Goal: Complete application form: Complete application form

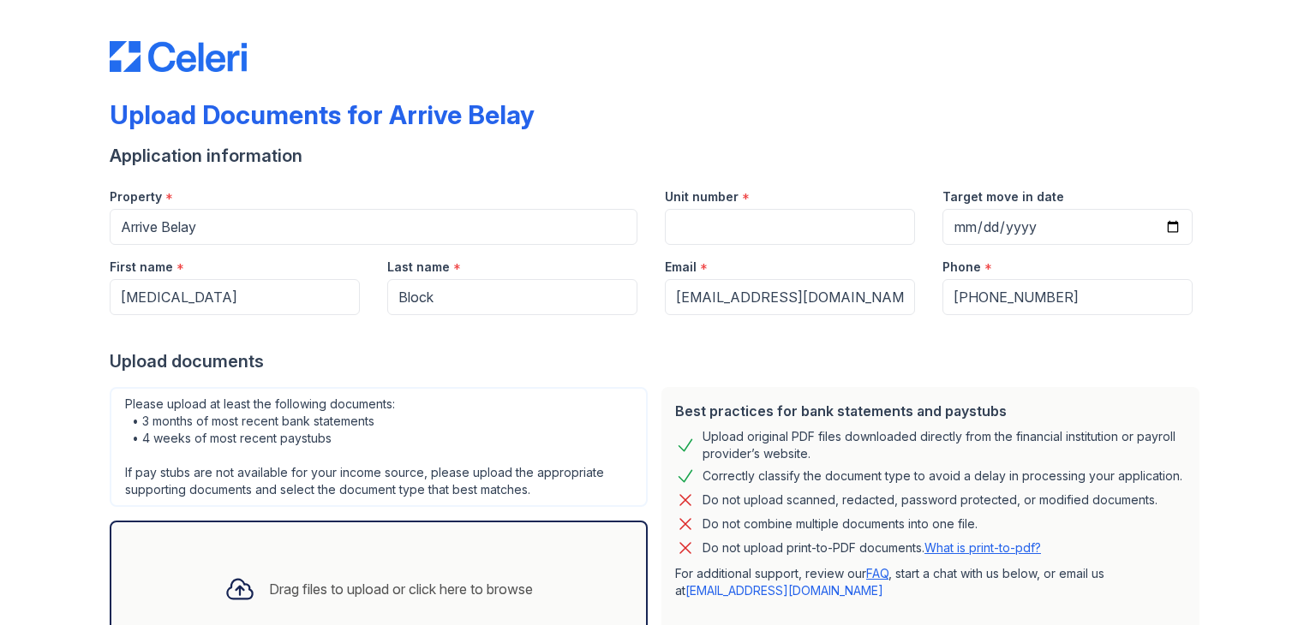
click at [808, 96] on div "Upload Documents for Arrive Belay Application information Property * Arrive Bel…" at bounding box center [658, 372] width 1096 height 730
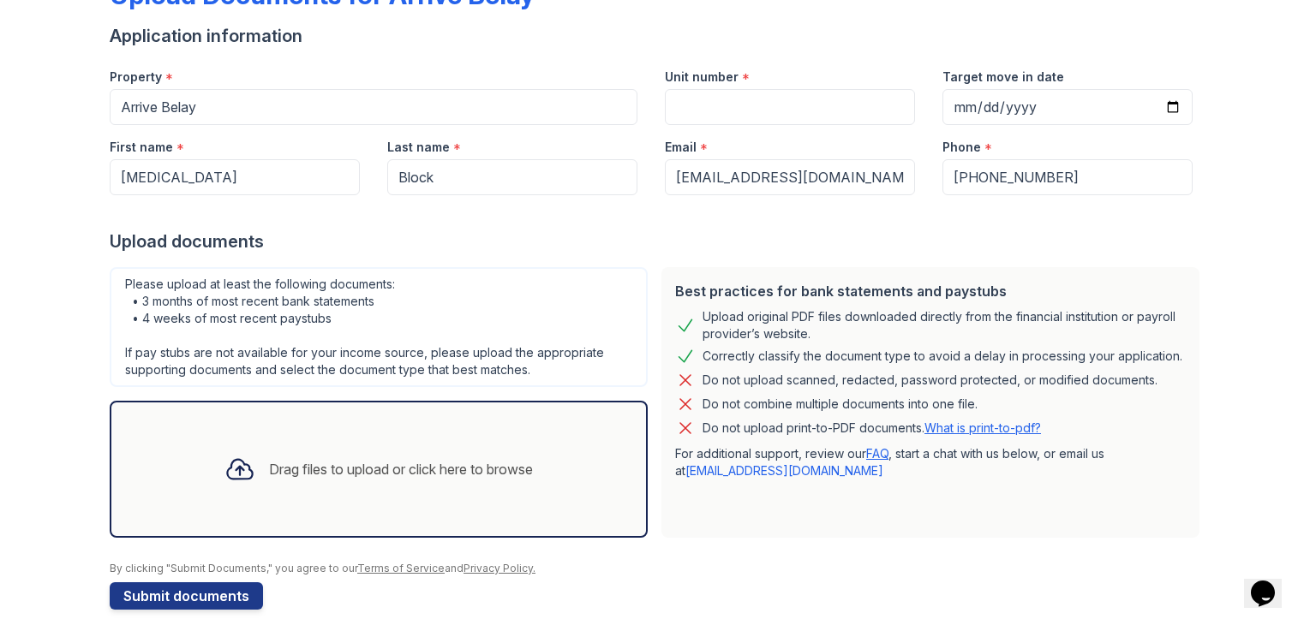
scroll to position [137, 0]
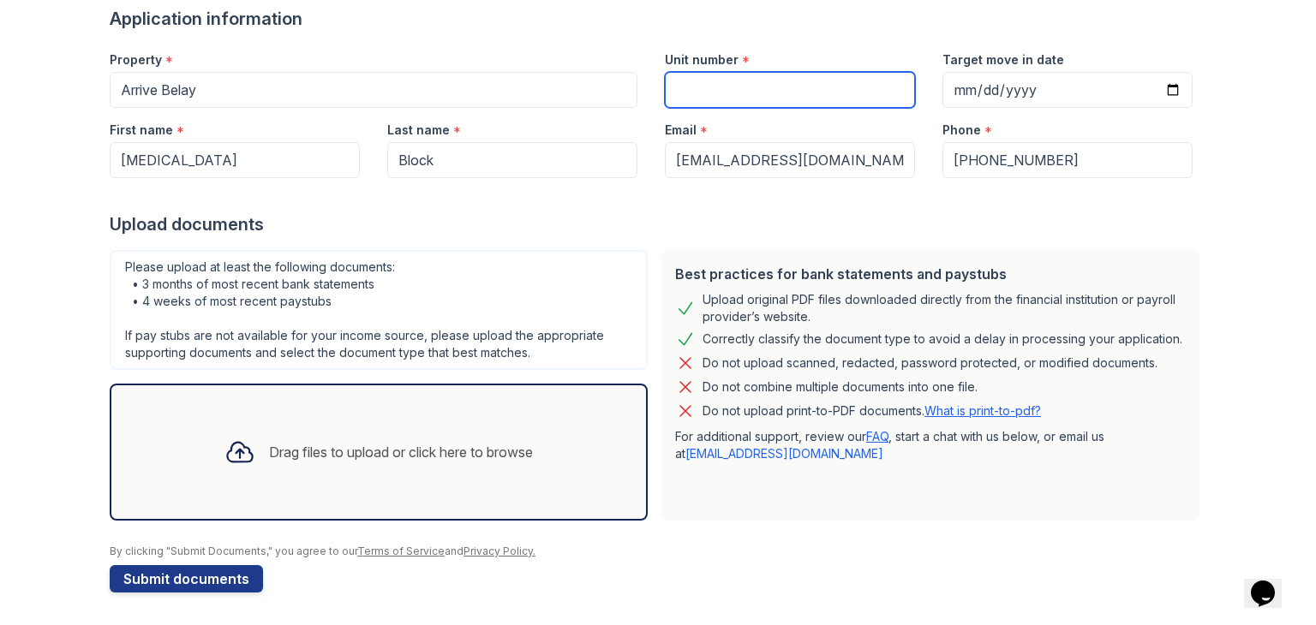
click at [711, 81] on input "Unit number" at bounding box center [790, 90] width 250 height 36
type input "407"
click at [375, 445] on div "Drag files to upload or click here to browse" at bounding box center [401, 452] width 264 height 21
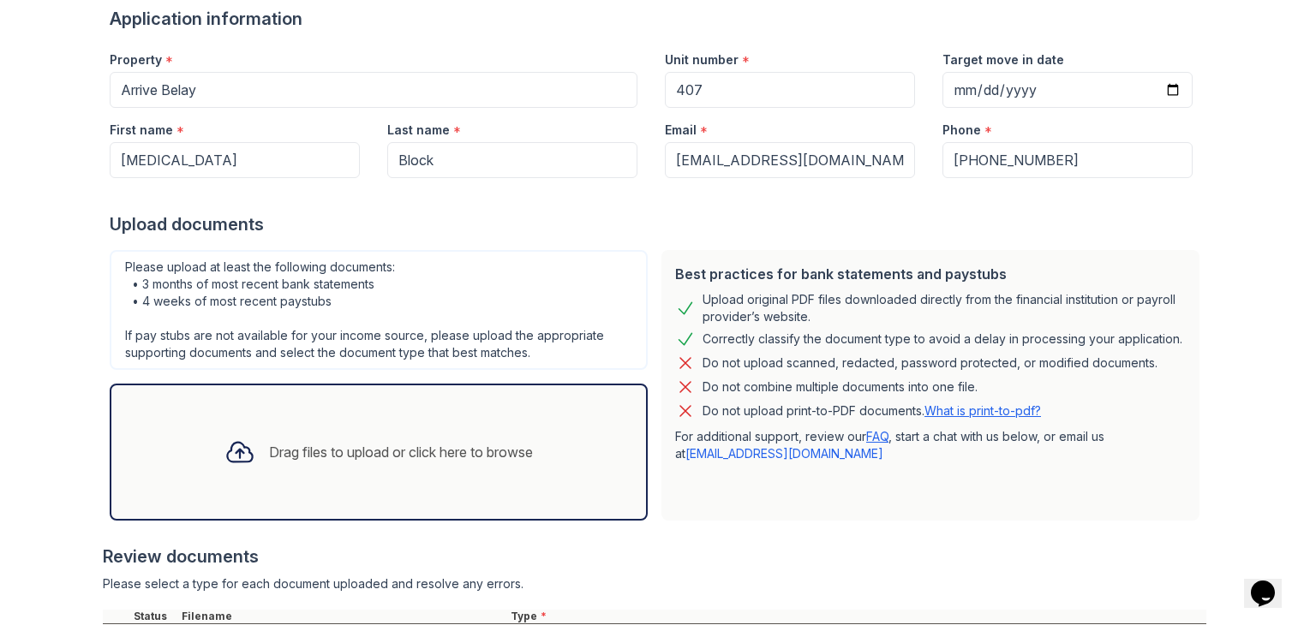
click at [738, 514] on div "Best practices for bank statements and paystubs Upload original PDF files downl…" at bounding box center [930, 385] width 538 height 271
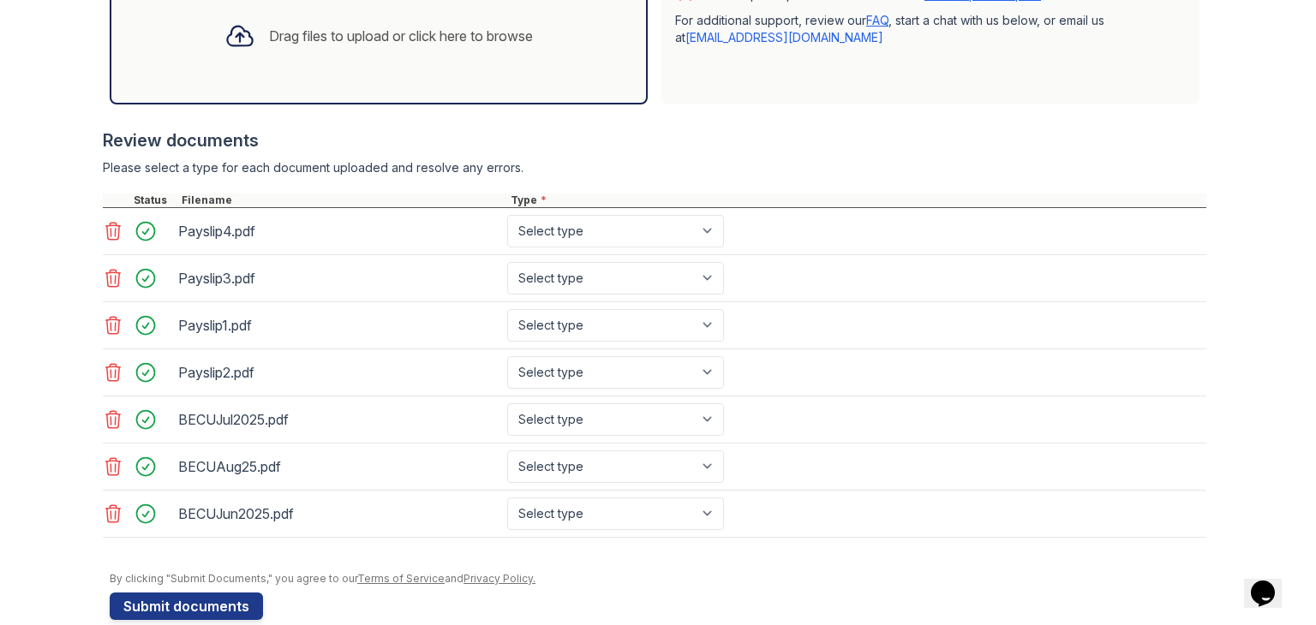
scroll to position [577, 0]
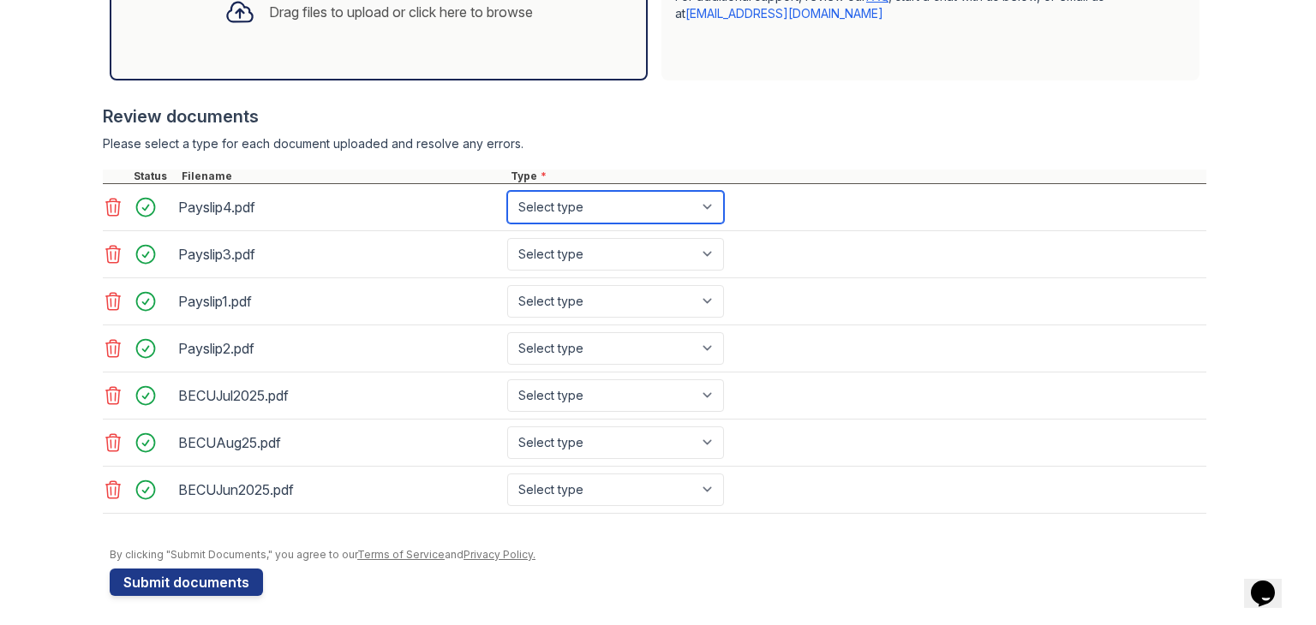
click at [631, 202] on select "Select type Paystub Bank Statement Offer Letter Tax Documents Benefit Award Let…" at bounding box center [615, 207] width 217 height 33
select select "paystub"
click at [507, 191] on select "Select type Paystub Bank Statement Offer Letter Tax Documents Benefit Award Let…" at bounding box center [615, 207] width 217 height 33
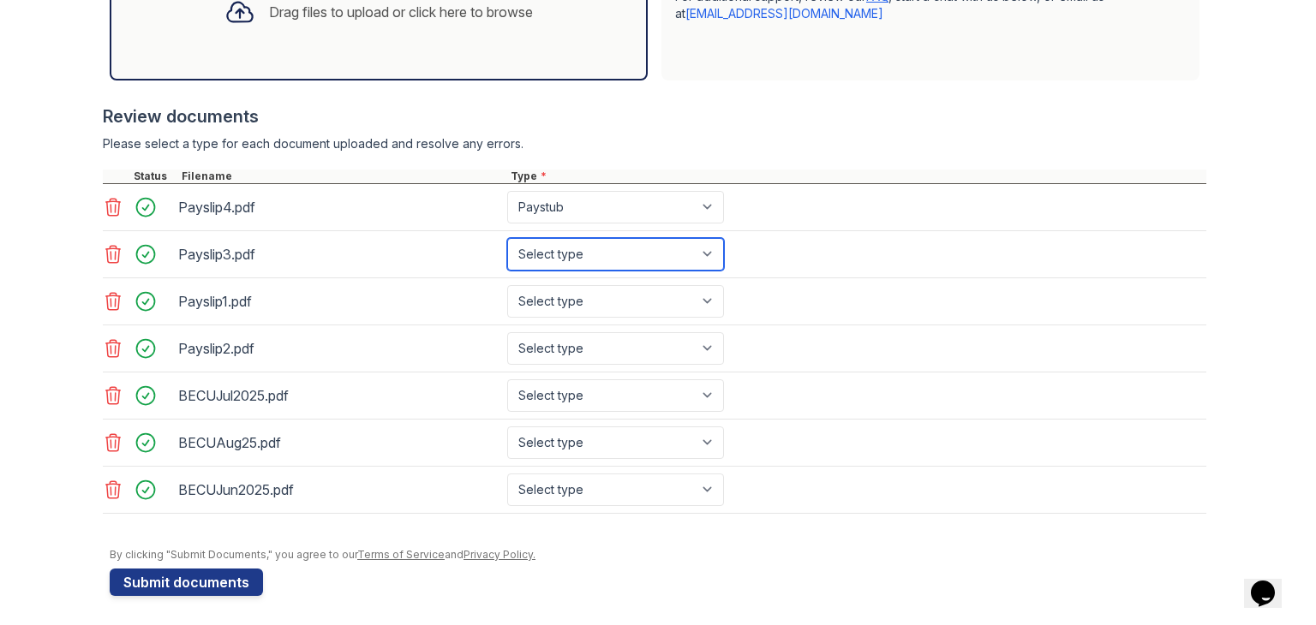
click at [615, 247] on select "Select type Paystub Bank Statement Offer Letter Tax Documents Benefit Award Let…" at bounding box center [615, 254] width 217 height 33
select select "paystub"
click at [507, 238] on select "Select type Paystub Bank Statement Offer Letter Tax Documents Benefit Award Let…" at bounding box center [615, 254] width 217 height 33
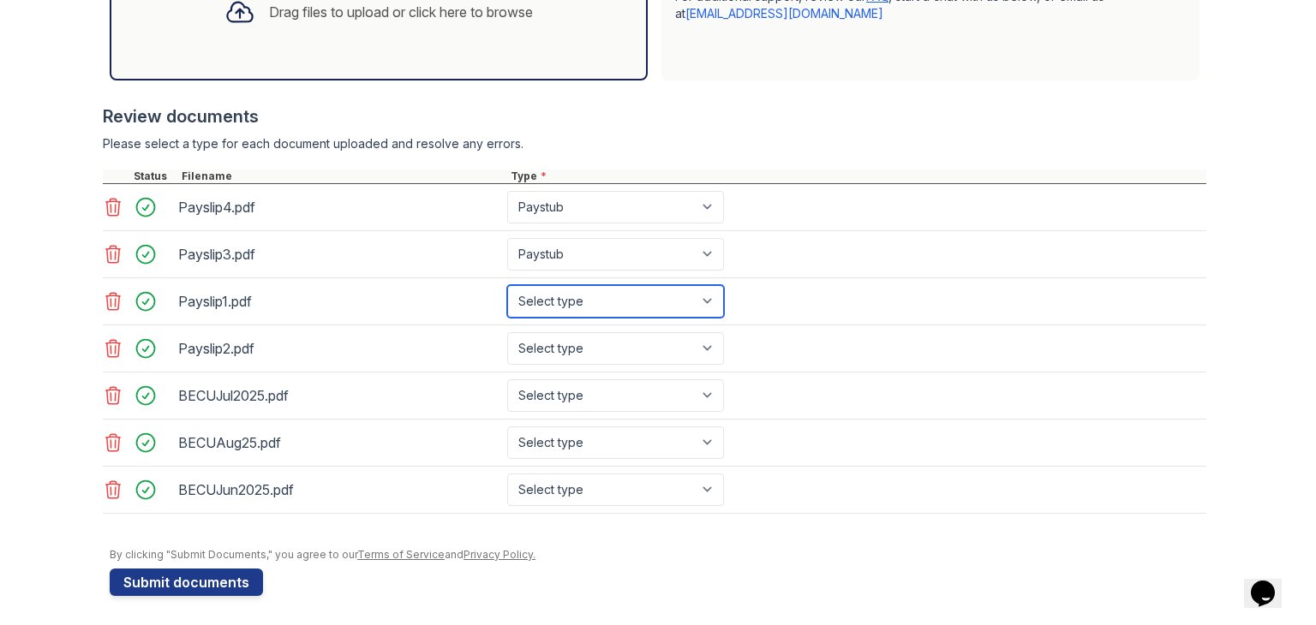
click at [605, 296] on select "Select type Paystub Bank Statement Offer Letter Tax Documents Benefit Award Let…" at bounding box center [615, 301] width 217 height 33
select select "paystub"
click at [507, 285] on select "Select type Paystub Bank Statement Offer Letter Tax Documents Benefit Award Let…" at bounding box center [615, 301] width 217 height 33
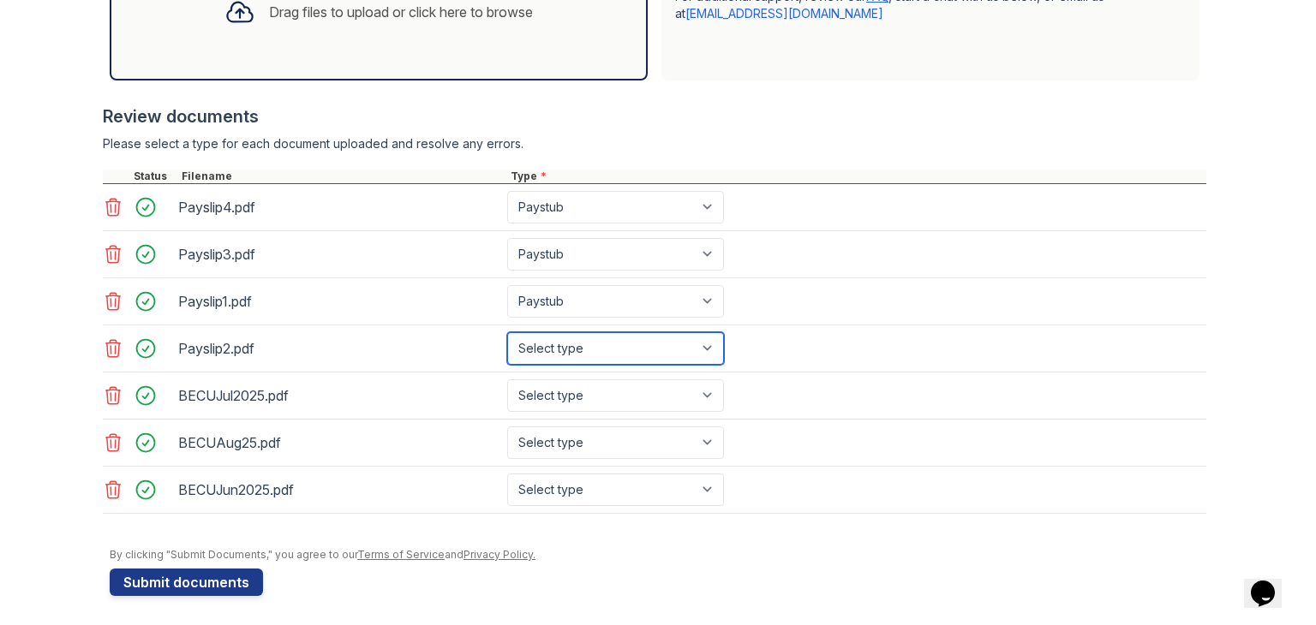
click at [600, 355] on select "Select type Paystub Bank Statement Offer Letter Tax Documents Benefit Award Let…" at bounding box center [615, 348] width 217 height 33
select select "paystub"
click at [507, 332] on select "Select type Paystub Bank Statement Offer Letter Tax Documents Benefit Award Let…" at bounding box center [615, 348] width 217 height 33
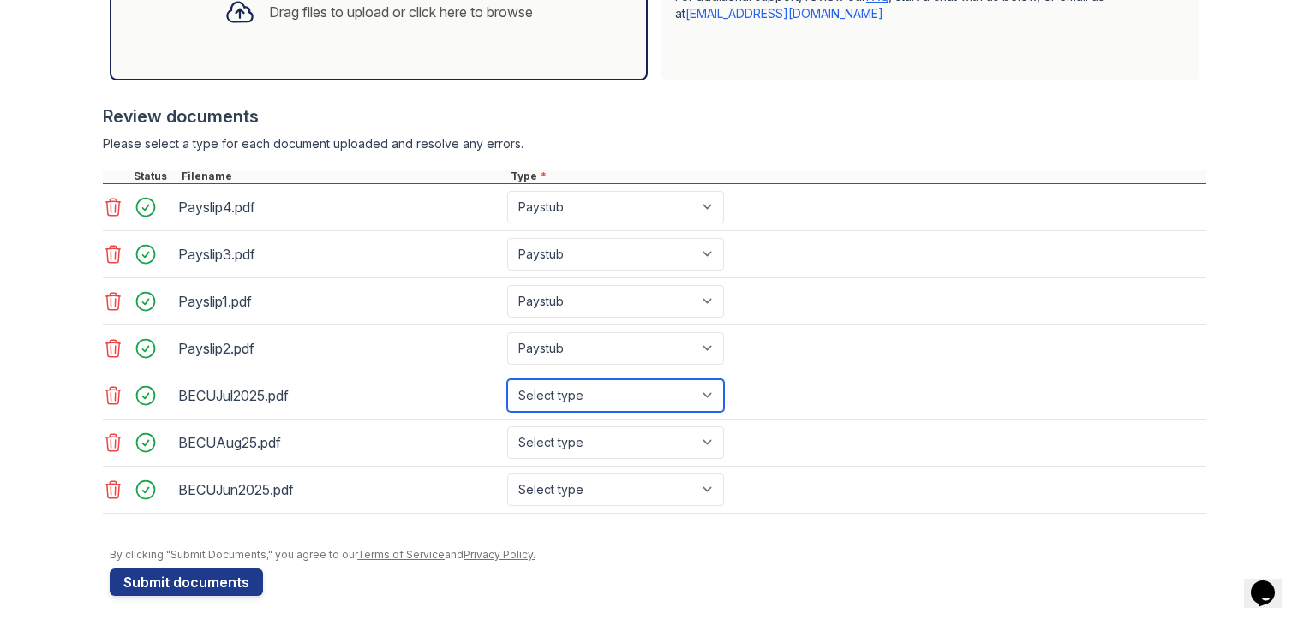
click at [585, 391] on select "Select type Paystub Bank Statement Offer Letter Tax Documents Benefit Award Let…" at bounding box center [615, 395] width 217 height 33
select select "bank_statement"
click at [507, 379] on select "Select type Paystub Bank Statement Offer Letter Tax Documents Benefit Award Let…" at bounding box center [615, 395] width 217 height 33
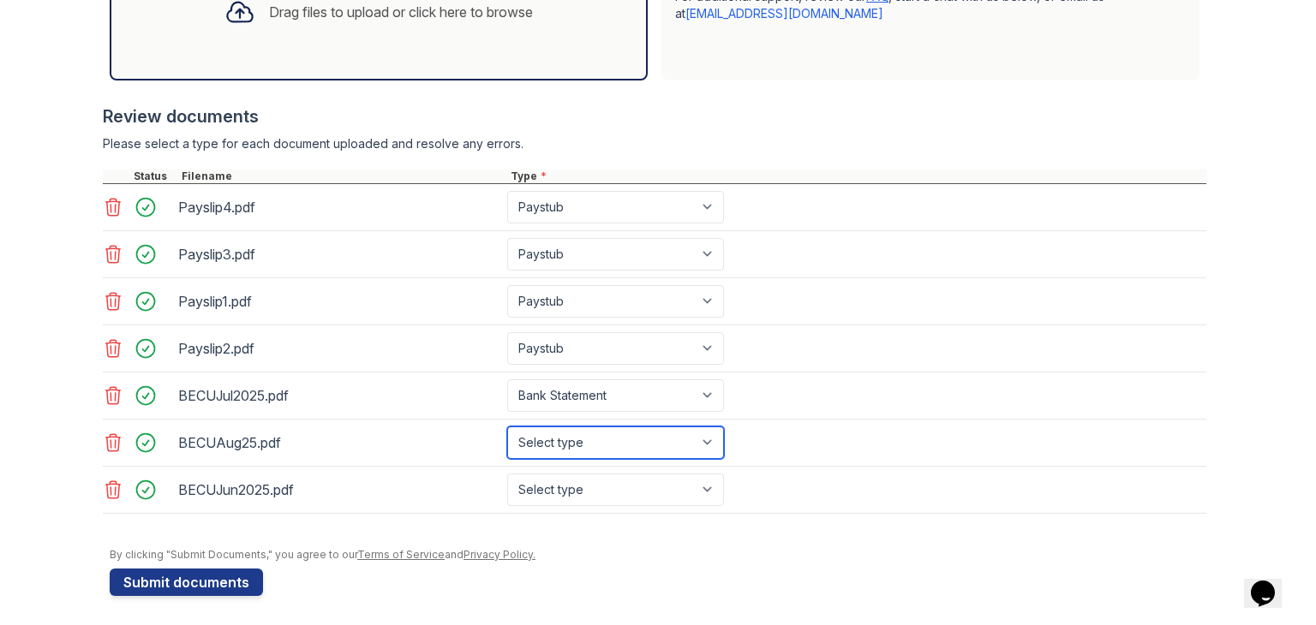
click at [576, 435] on select "Select type Paystub Bank Statement Offer Letter Tax Documents Benefit Award Let…" at bounding box center [615, 443] width 217 height 33
select select "bank_statement"
click at [507, 427] on select "Select type Paystub Bank Statement Offer Letter Tax Documents Benefit Award Let…" at bounding box center [615, 443] width 217 height 33
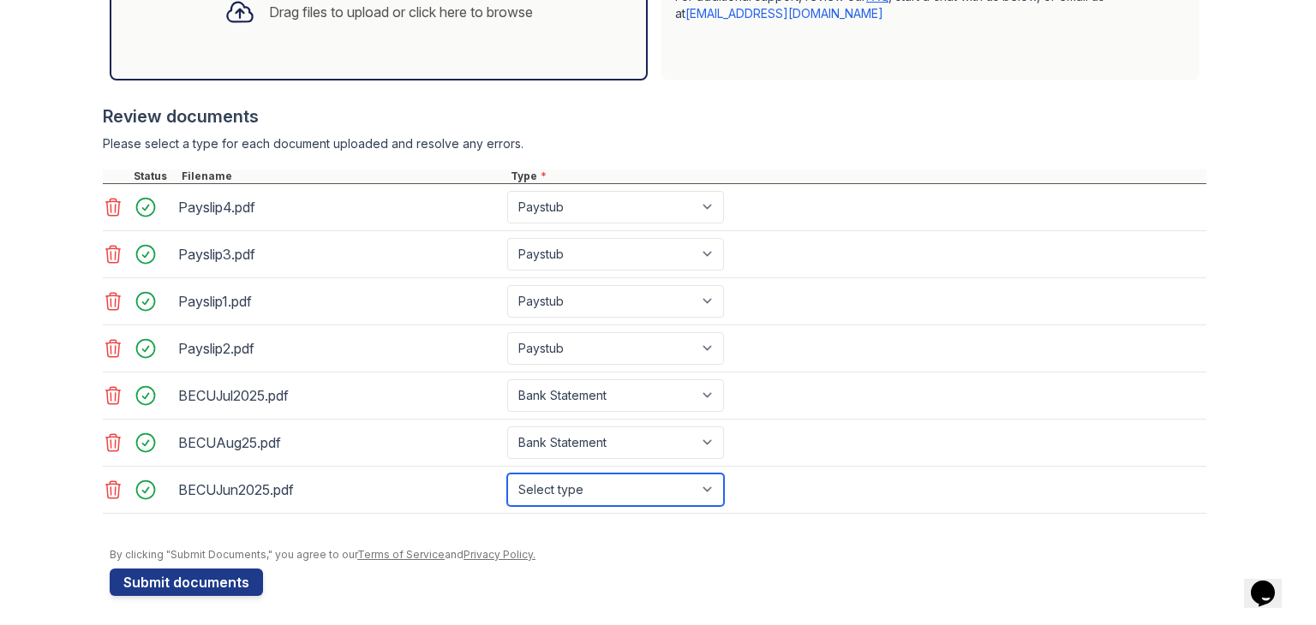
click at [593, 474] on select "Select type Paystub Bank Statement Offer Letter Tax Documents Benefit Award Let…" at bounding box center [615, 490] width 217 height 33
select select "bank_statement"
click at [507, 474] on select "Select type Paystub Bank Statement Offer Letter Tax Documents Benefit Award Let…" at bounding box center [615, 490] width 217 height 33
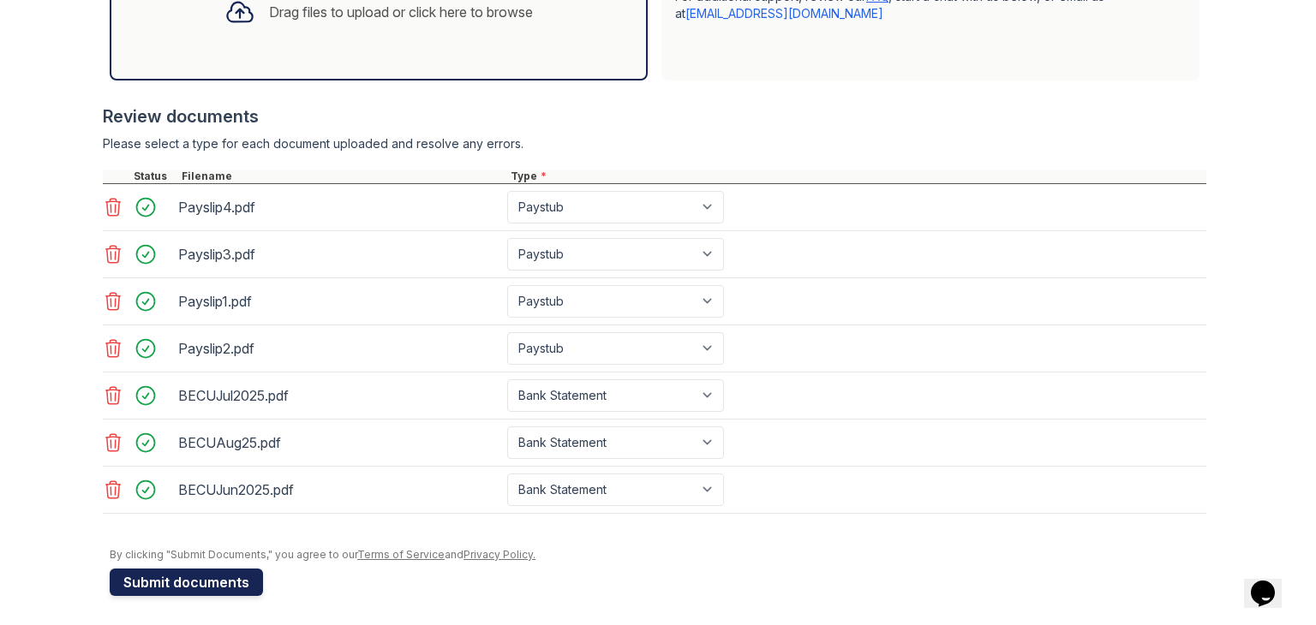
click at [185, 572] on button "Submit documents" at bounding box center [186, 582] width 153 height 27
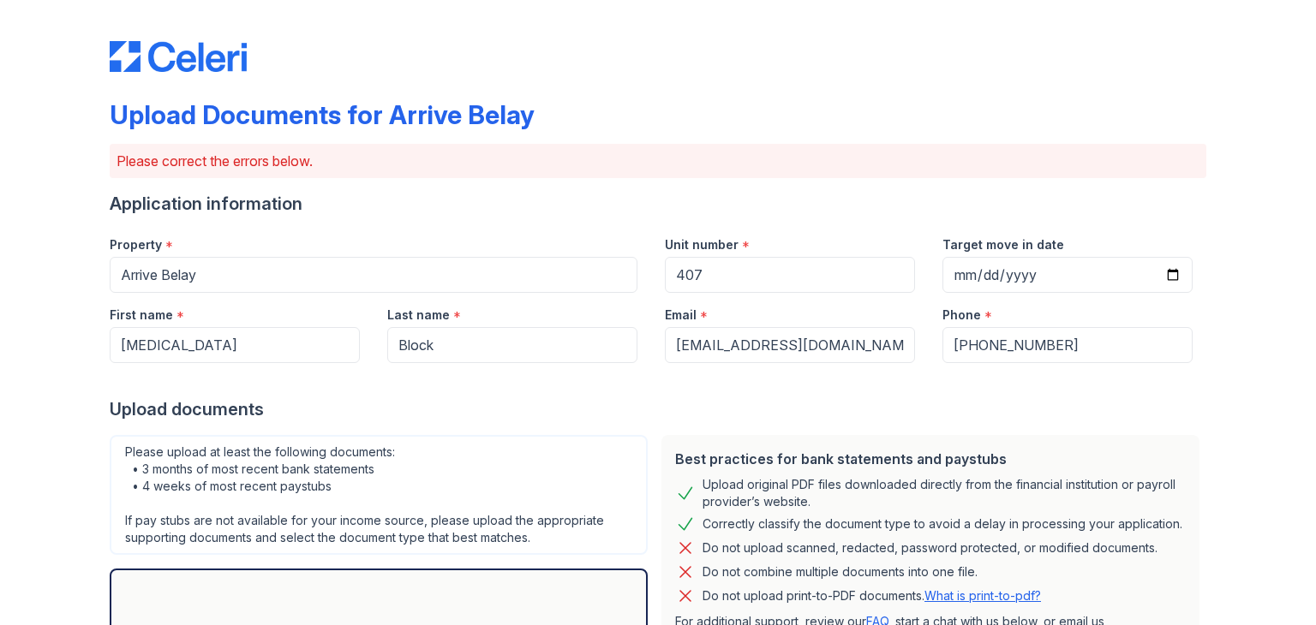
click at [473, 397] on div "Upload documents" at bounding box center [658, 409] width 1096 height 24
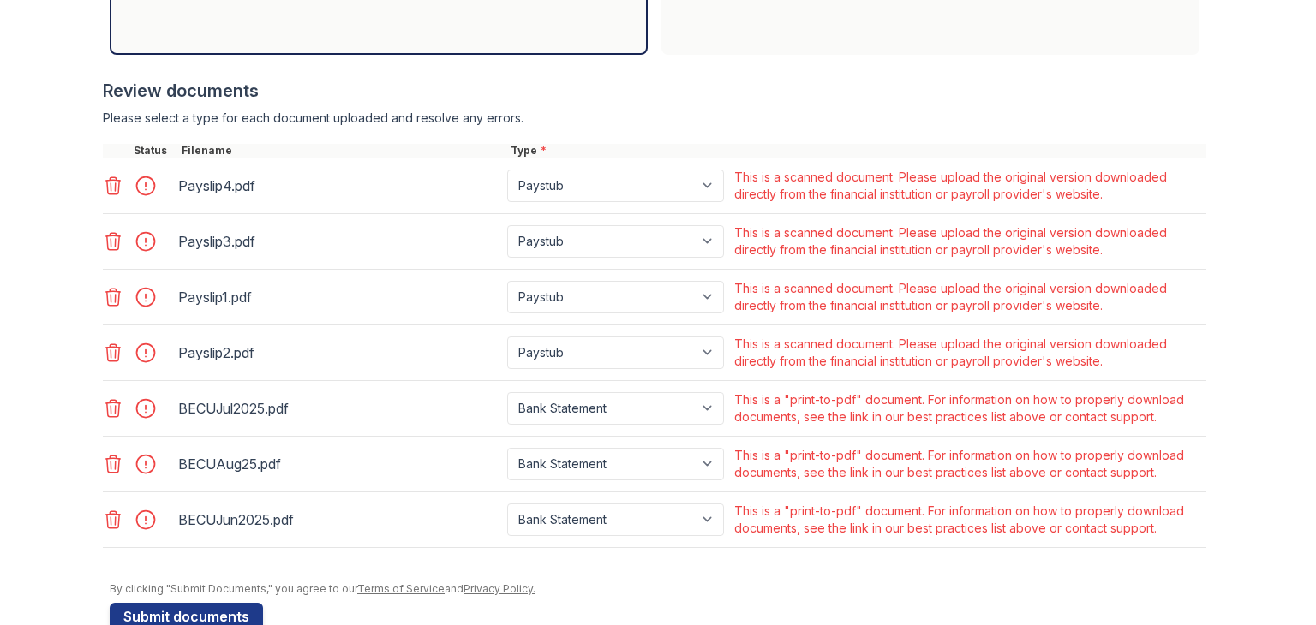
scroll to position [685, 0]
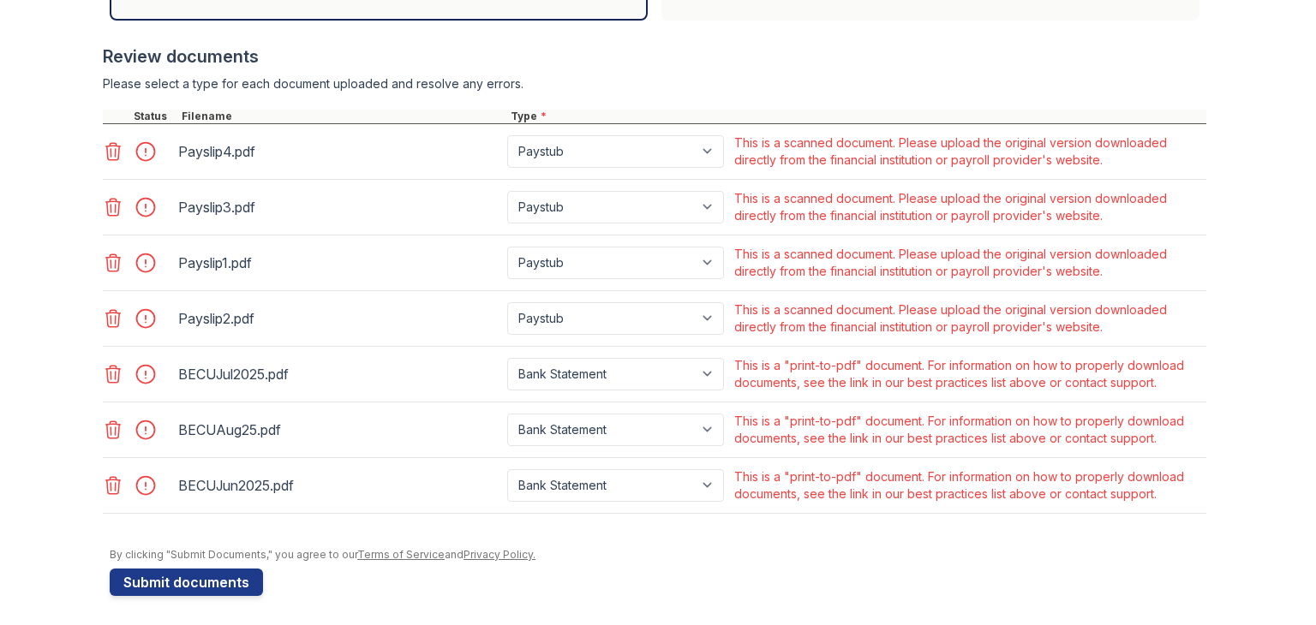
click at [117, 147] on icon at bounding box center [113, 151] width 21 height 21
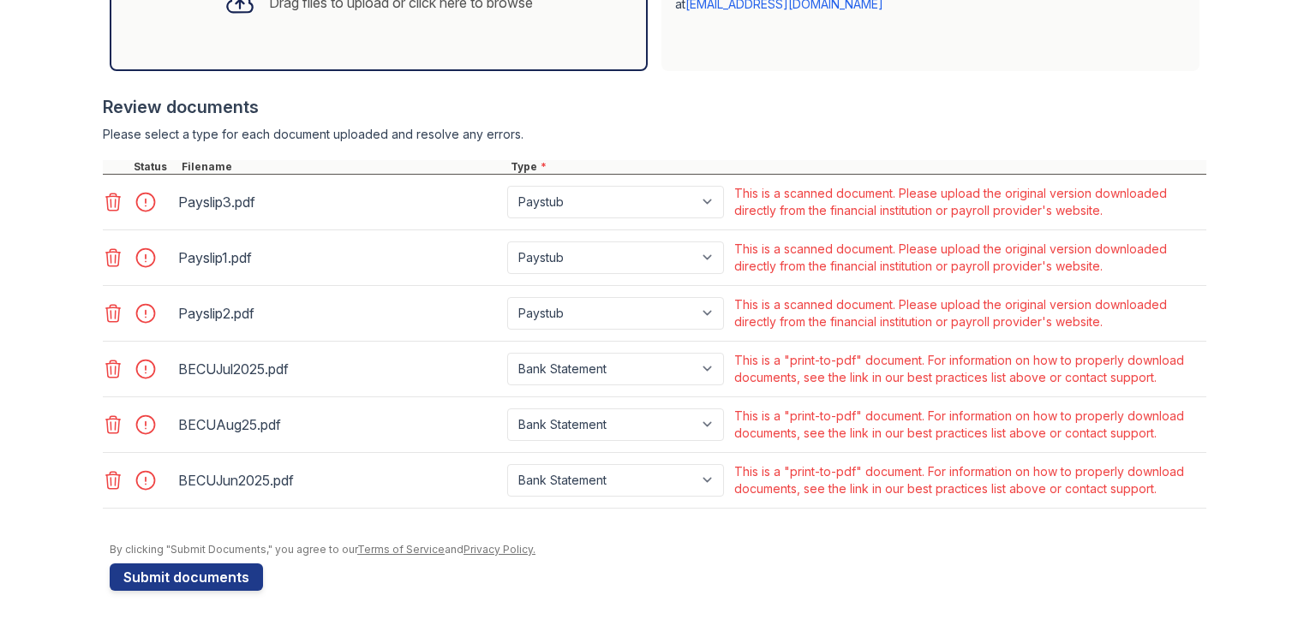
scroll to position [632, 0]
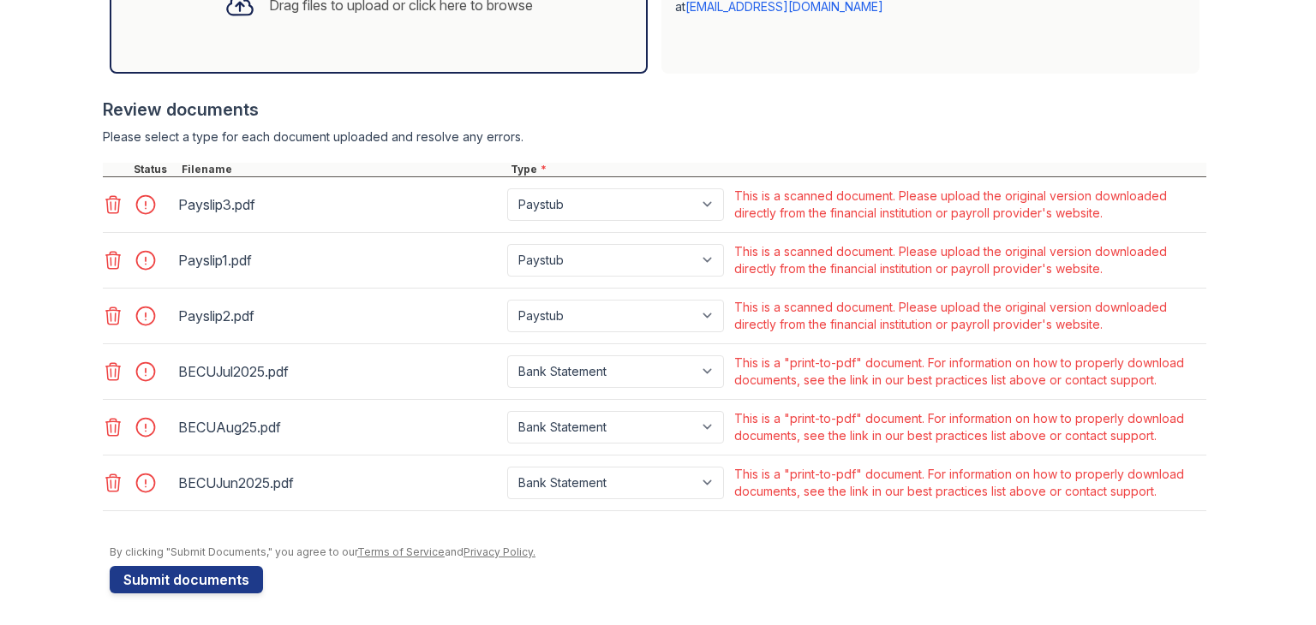
click at [113, 196] on icon at bounding box center [113, 204] width 15 height 17
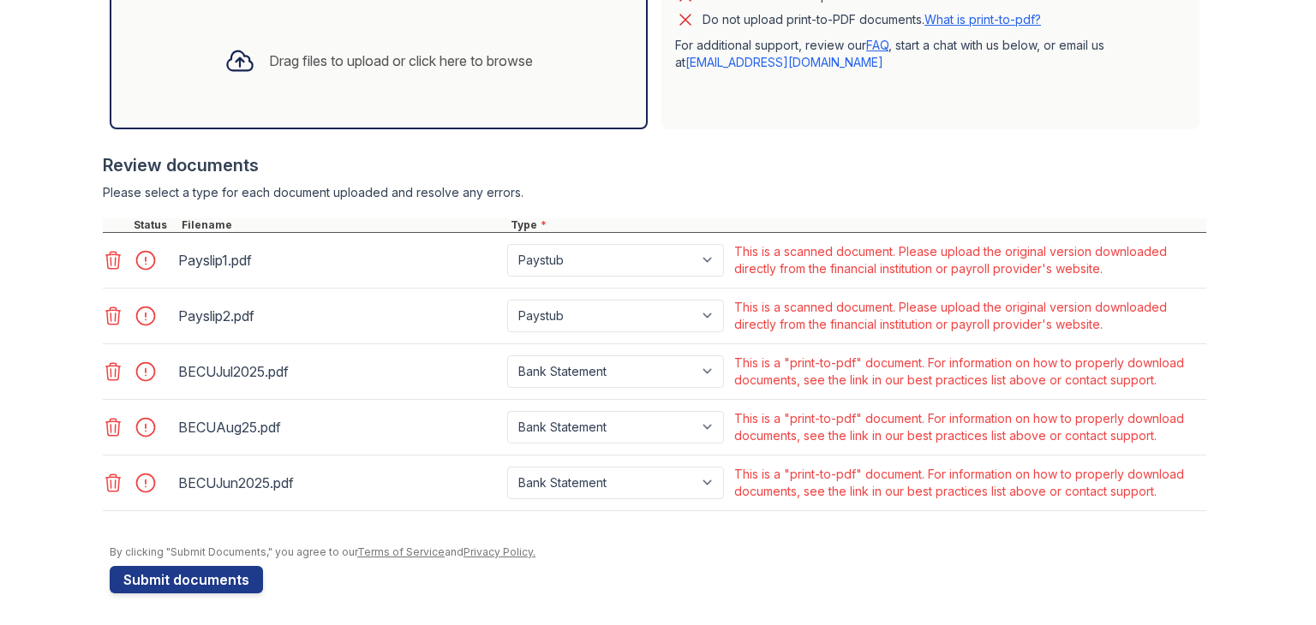
click at [119, 253] on icon at bounding box center [113, 260] width 15 height 17
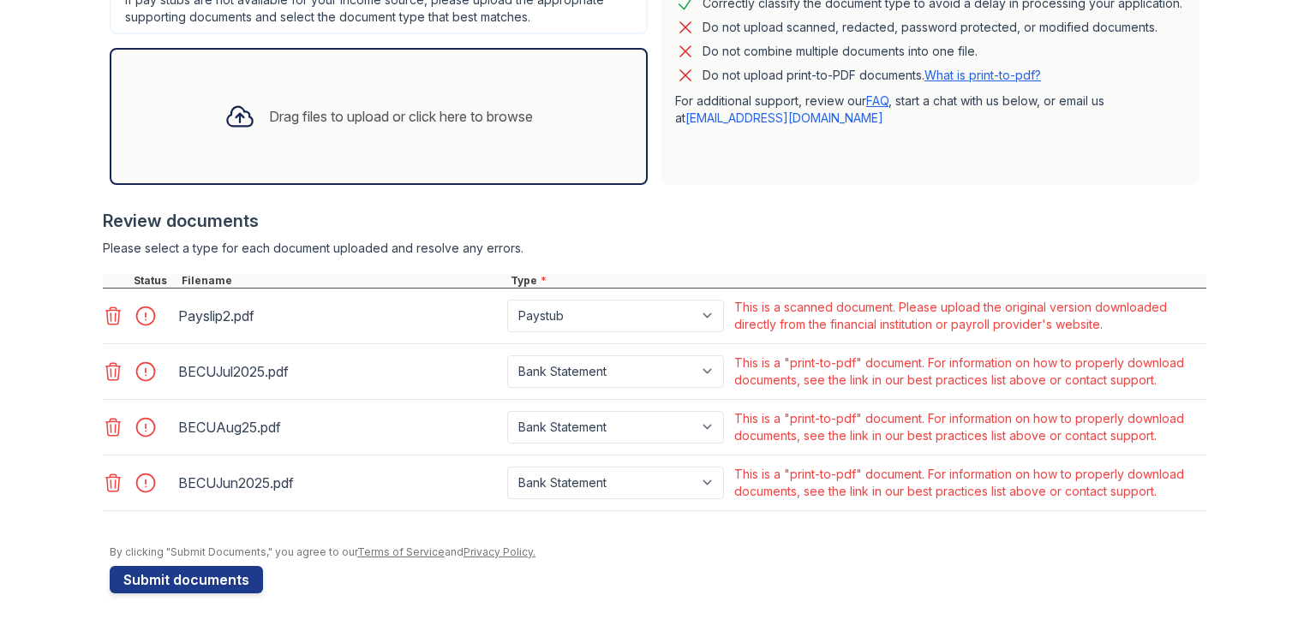
click at [113, 309] on icon at bounding box center [113, 316] width 21 height 21
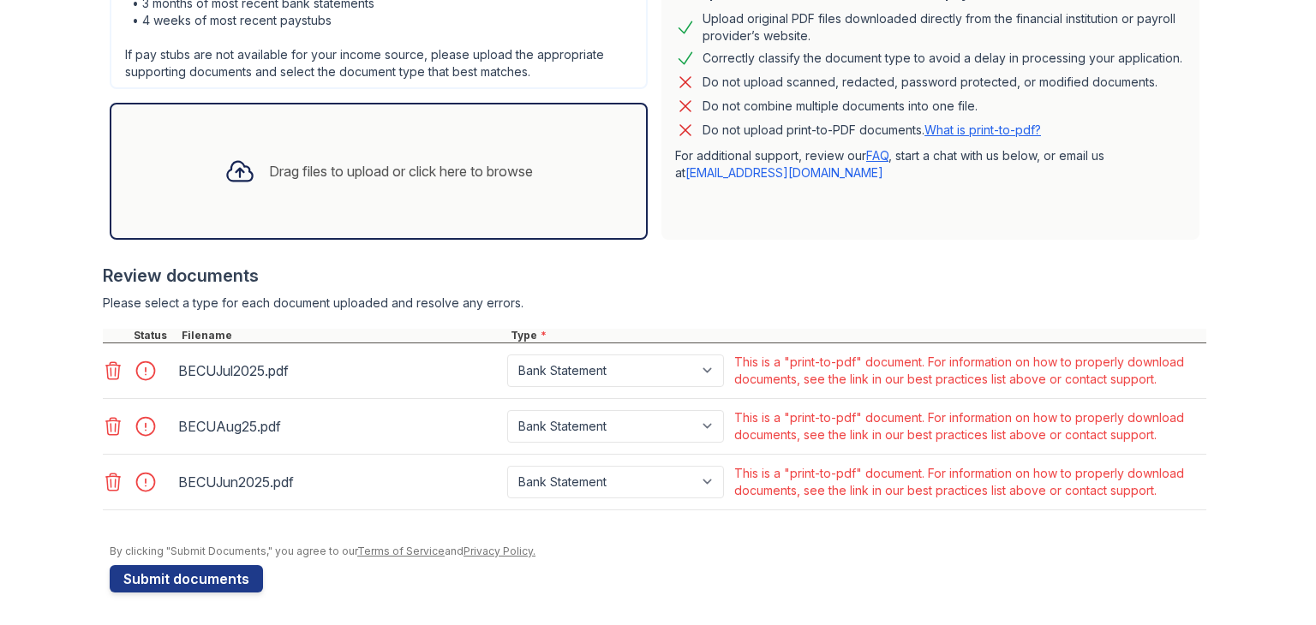
click at [107, 361] on icon at bounding box center [113, 371] width 21 height 21
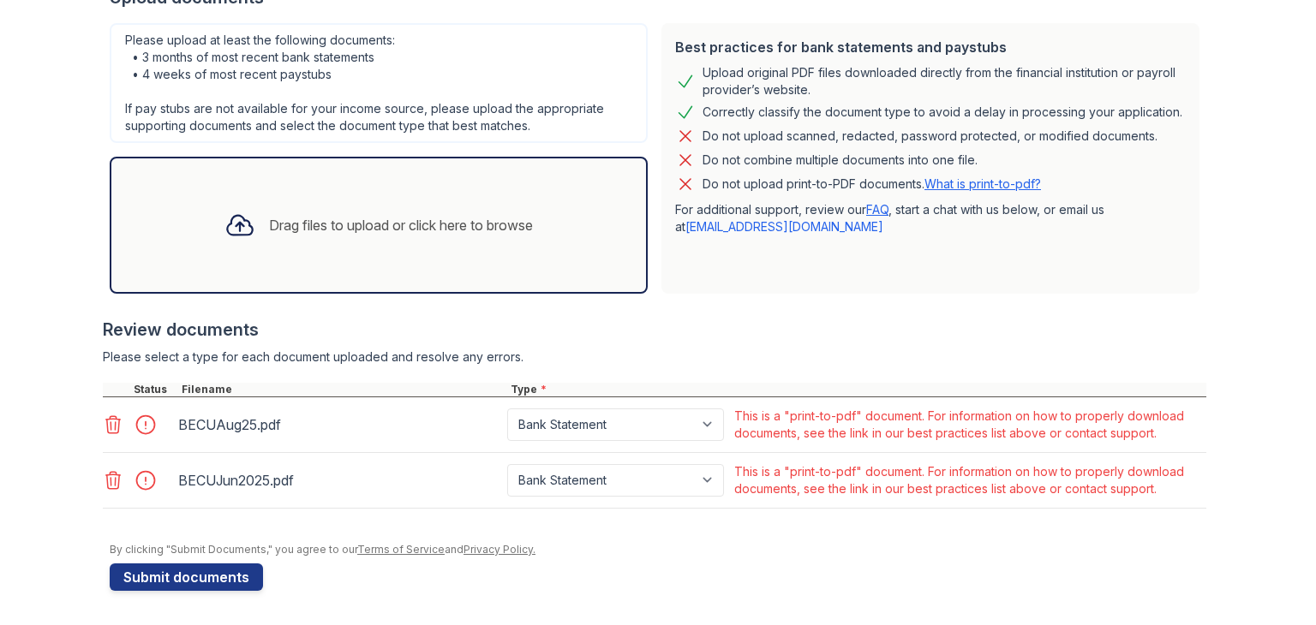
scroll to position [410, 0]
click at [111, 410] on div at bounding box center [139, 426] width 72 height 41
click at [111, 418] on icon at bounding box center [113, 426] width 21 height 21
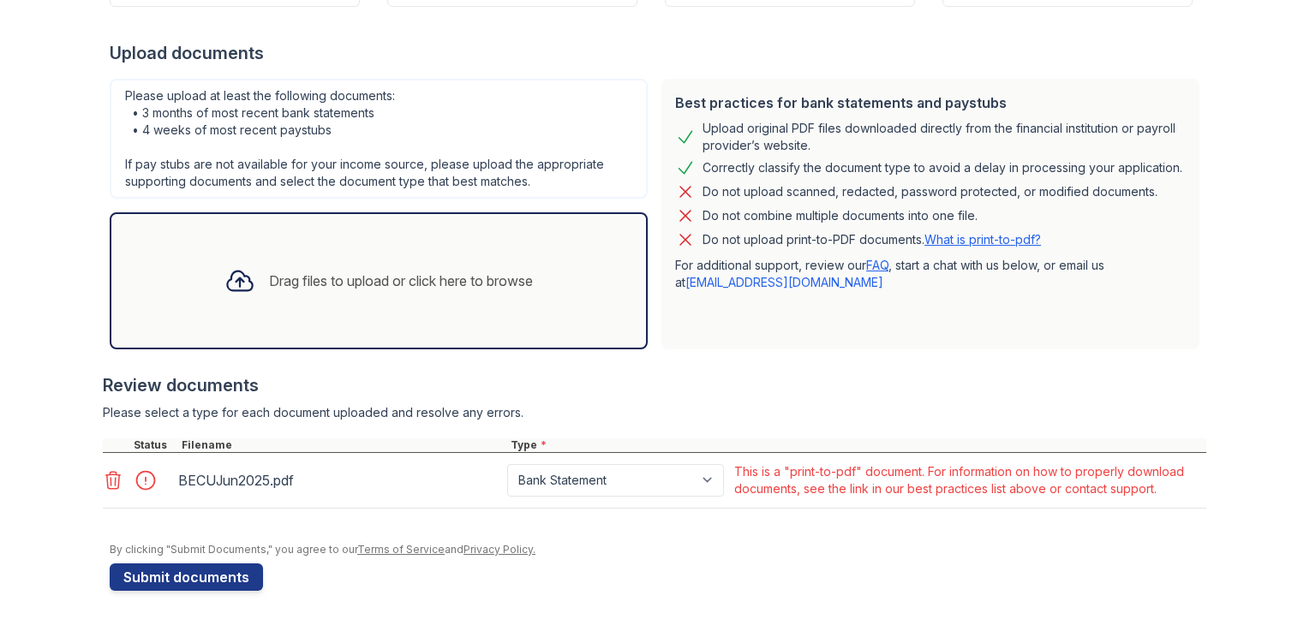
scroll to position [355, 0]
click at [110, 475] on icon at bounding box center [113, 482] width 15 height 17
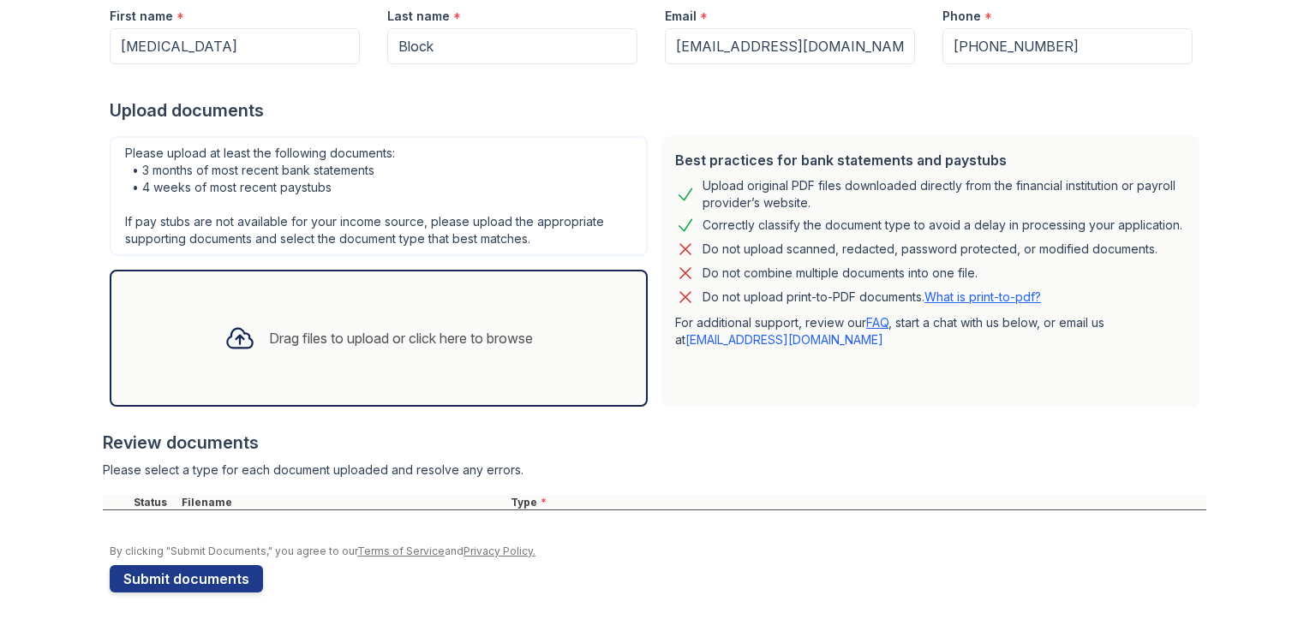
click at [290, 331] on div "Drag files to upload or click here to browse" at bounding box center [401, 338] width 264 height 21
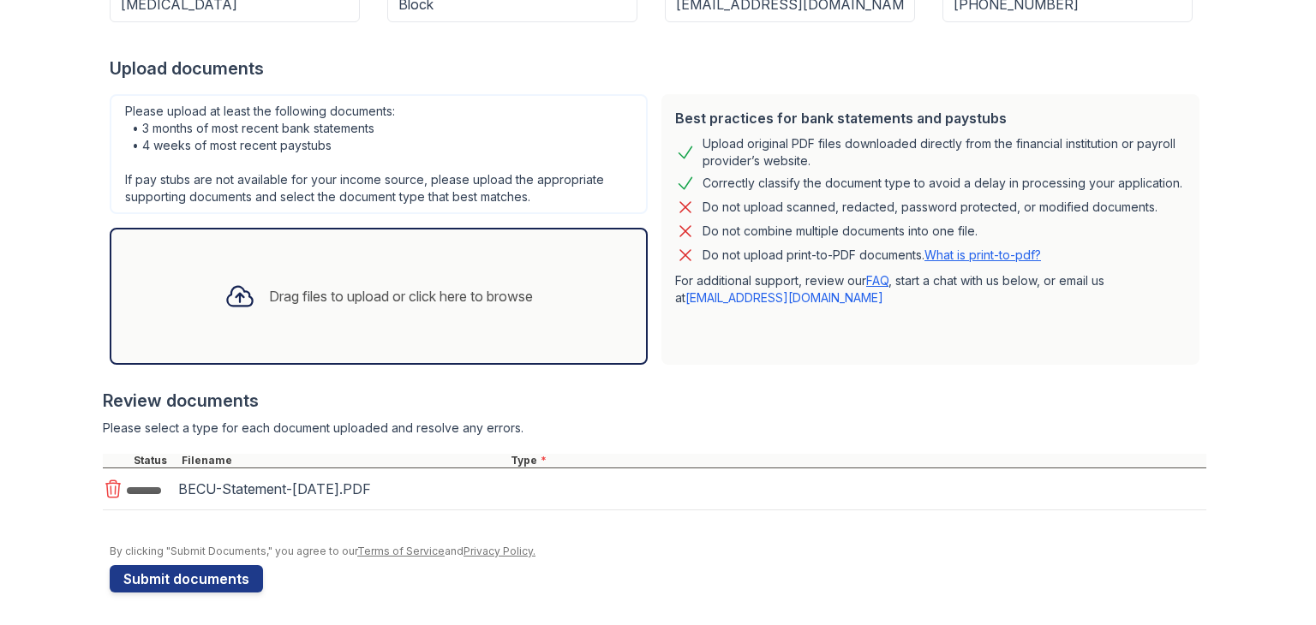
scroll to position [346, 0]
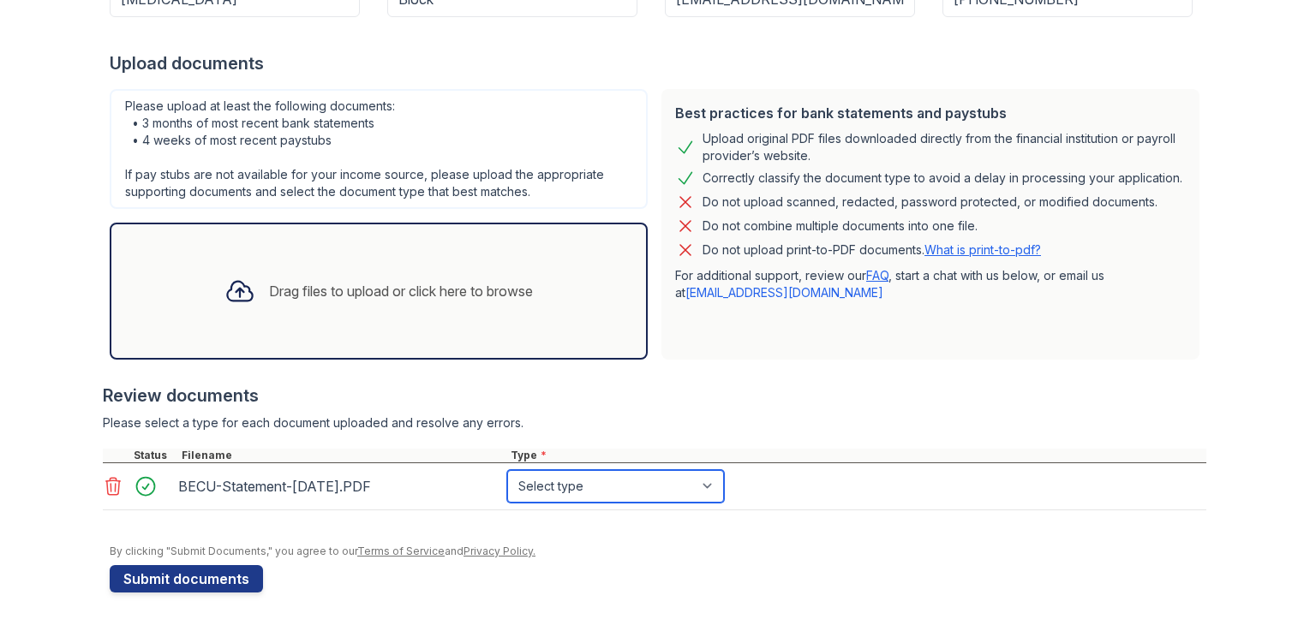
click at [677, 498] on select "Select type Paystub Bank Statement Offer Letter Tax Documents Benefit Award Let…" at bounding box center [615, 486] width 217 height 33
select select "bank_statement"
click at [507, 470] on select "Select type Paystub Bank Statement Offer Letter Tax Documents Benefit Award Let…" at bounding box center [615, 486] width 217 height 33
click at [293, 305] on div "Drag files to upload or click here to browse" at bounding box center [379, 291] width 336 height 58
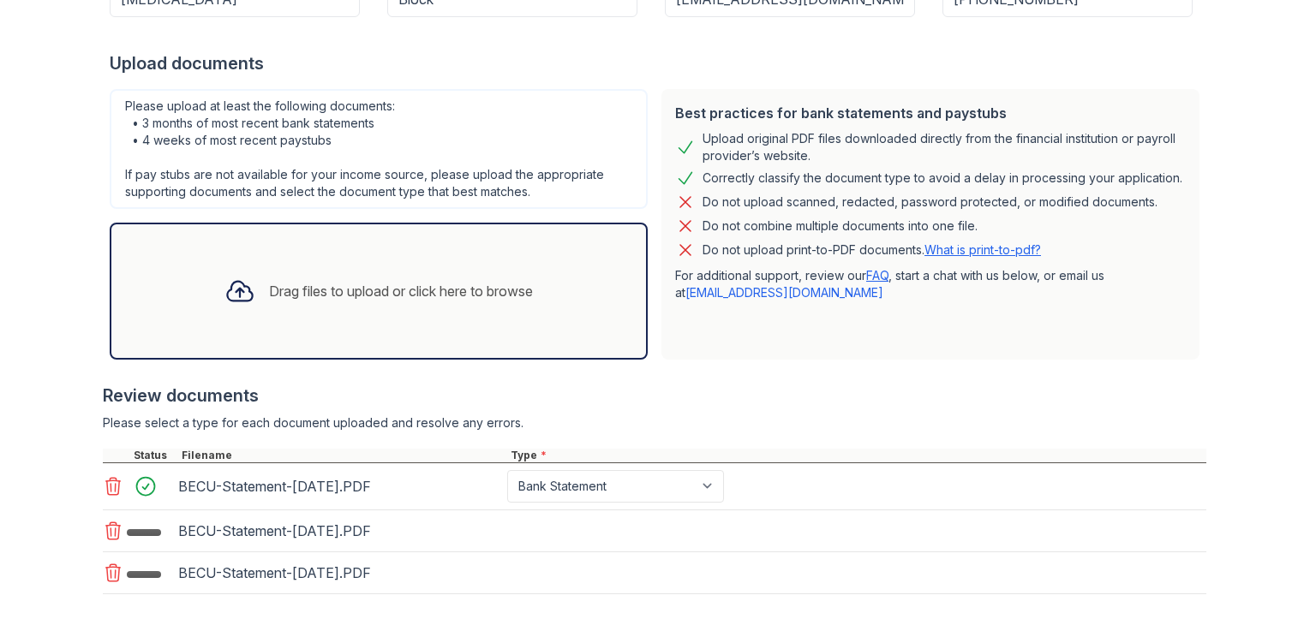
click at [744, 481] on div "BECU-Statement-22-Aug-2025.PDF Select type Paystub Bank Statement Offer Letter …" at bounding box center [654, 486] width 1103 height 47
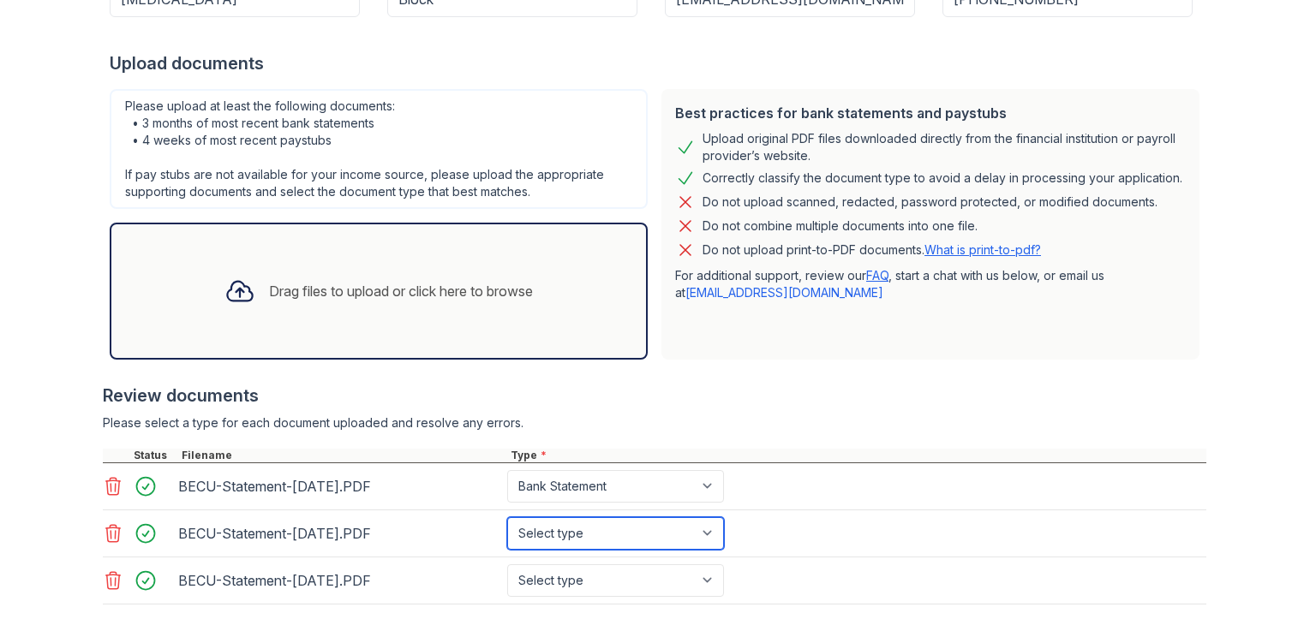
click at [672, 529] on select "Select type Paystub Bank Statement Offer Letter Tax Documents Benefit Award Let…" at bounding box center [615, 533] width 217 height 33
select select "bank_statement"
click at [507, 517] on select "Select type Paystub Bank Statement Offer Letter Tax Documents Benefit Award Let…" at bounding box center [615, 533] width 217 height 33
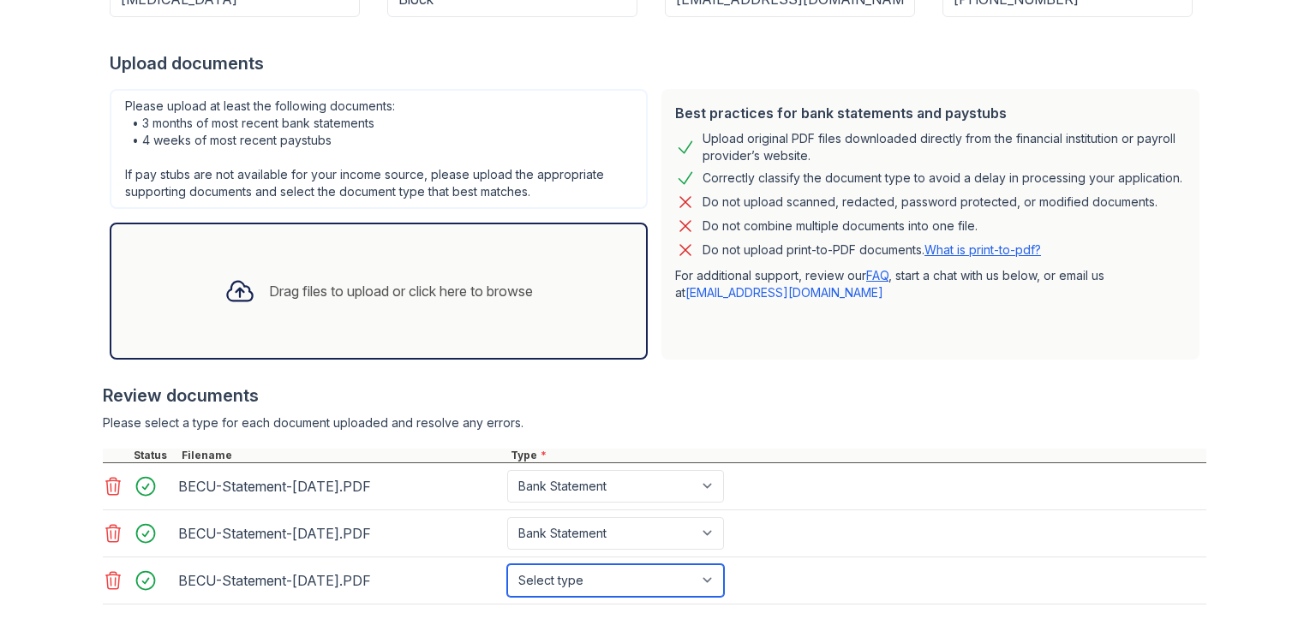
click at [618, 587] on select "Select type Paystub Bank Statement Offer Letter Tax Documents Benefit Award Let…" at bounding box center [615, 580] width 217 height 33
select select "bank_statement"
click at [507, 564] on select "Select type Paystub Bank Statement Offer Letter Tax Documents Benefit Award Let…" at bounding box center [615, 580] width 217 height 33
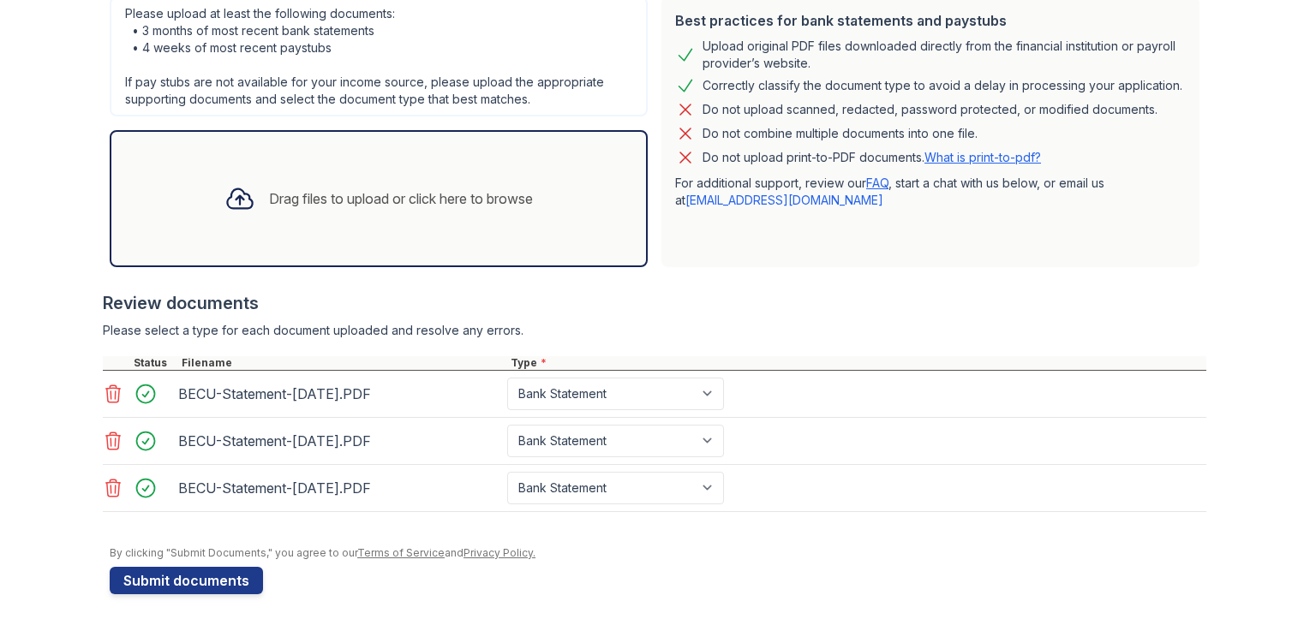
click at [339, 198] on div "Drag files to upload or click here to browse" at bounding box center [401, 198] width 264 height 21
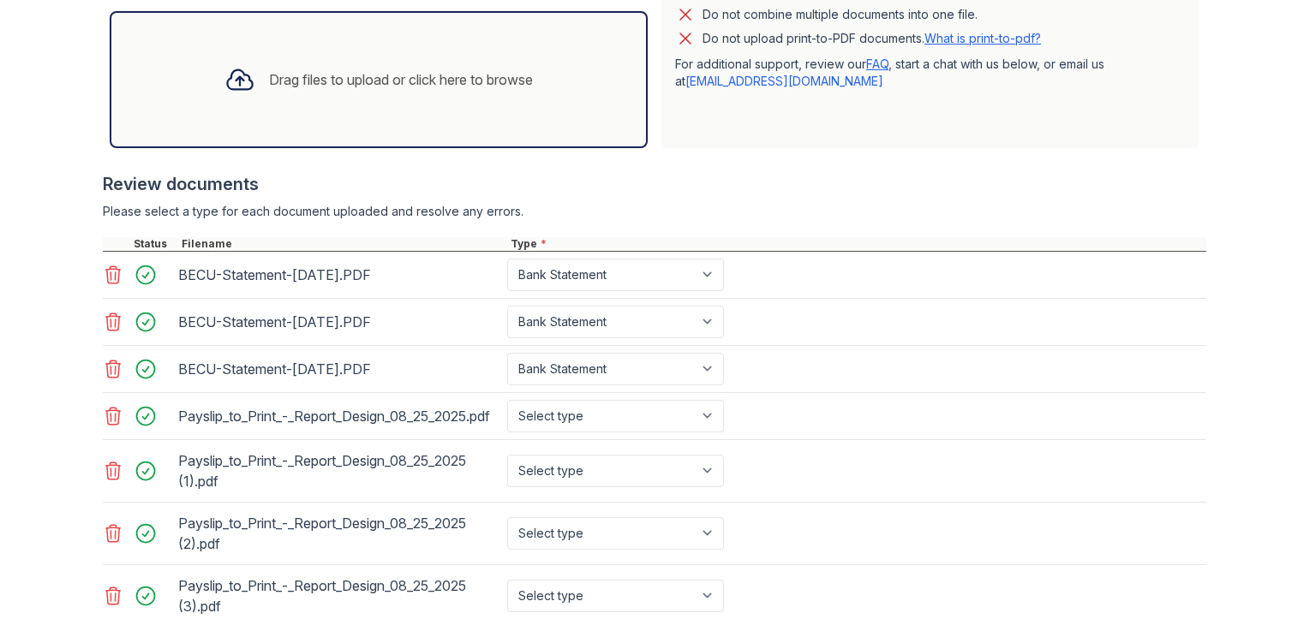
scroll to position [689, 0]
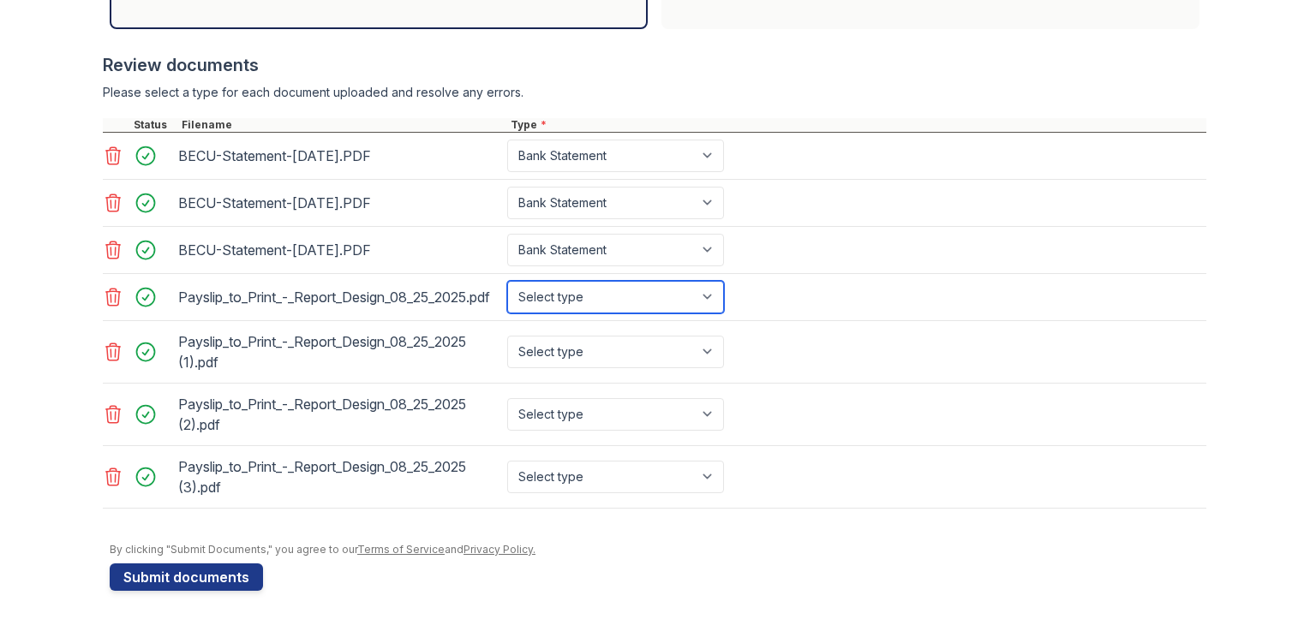
click at [583, 295] on select "Select type Paystub Bank Statement Offer Letter Tax Documents Benefit Award Let…" at bounding box center [615, 297] width 217 height 33
select select "paystub"
click at [507, 281] on select "Select type Paystub Bank Statement Offer Letter Tax Documents Benefit Award Let…" at bounding box center [615, 297] width 217 height 33
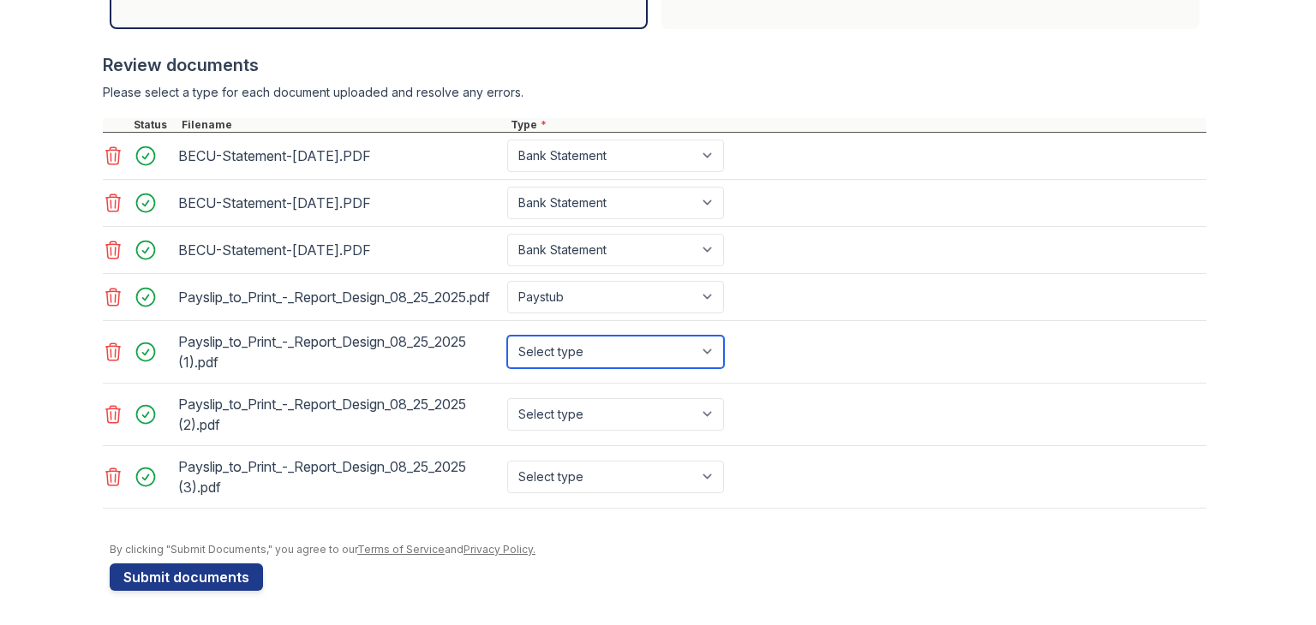
click at [584, 348] on select "Select type Paystub Bank Statement Offer Letter Tax Documents Benefit Award Let…" at bounding box center [615, 352] width 217 height 33
select select "paystub"
click at [507, 336] on select "Select type Paystub Bank Statement Offer Letter Tax Documents Benefit Award Let…" at bounding box center [615, 352] width 217 height 33
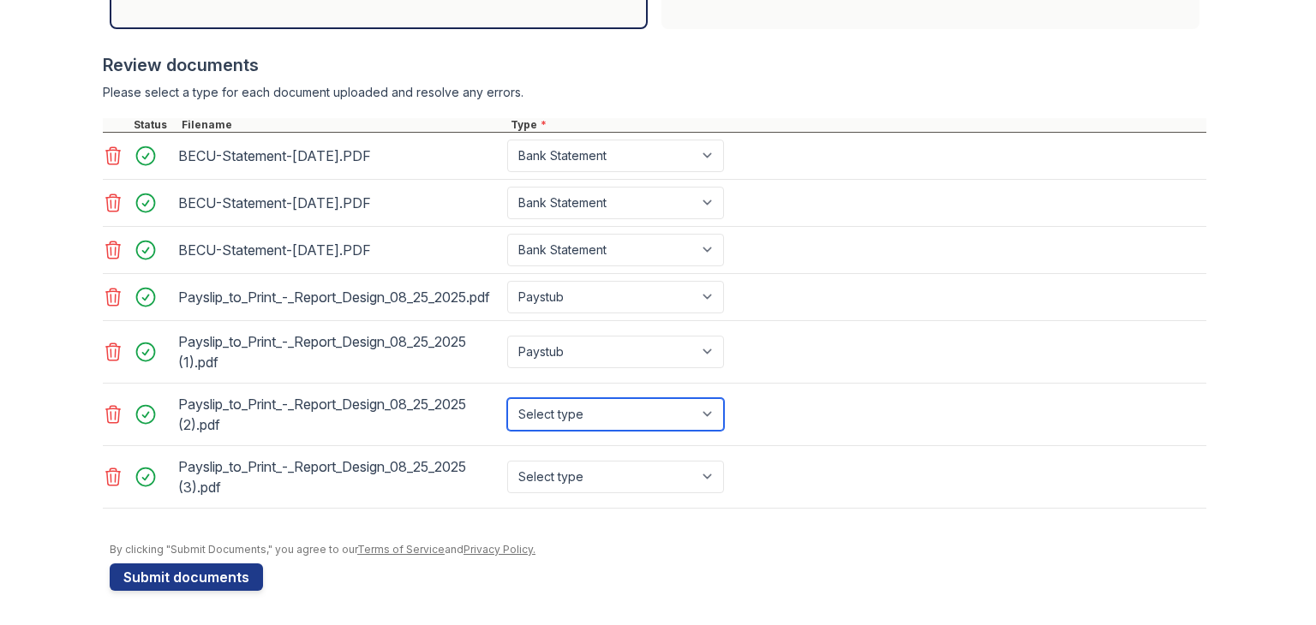
click at [586, 412] on select "Select type Paystub Bank Statement Offer Letter Tax Documents Benefit Award Let…" at bounding box center [615, 414] width 217 height 33
select select "paystub"
click at [507, 398] on select "Select type Paystub Bank Statement Offer Letter Tax Documents Benefit Award Let…" at bounding box center [615, 414] width 217 height 33
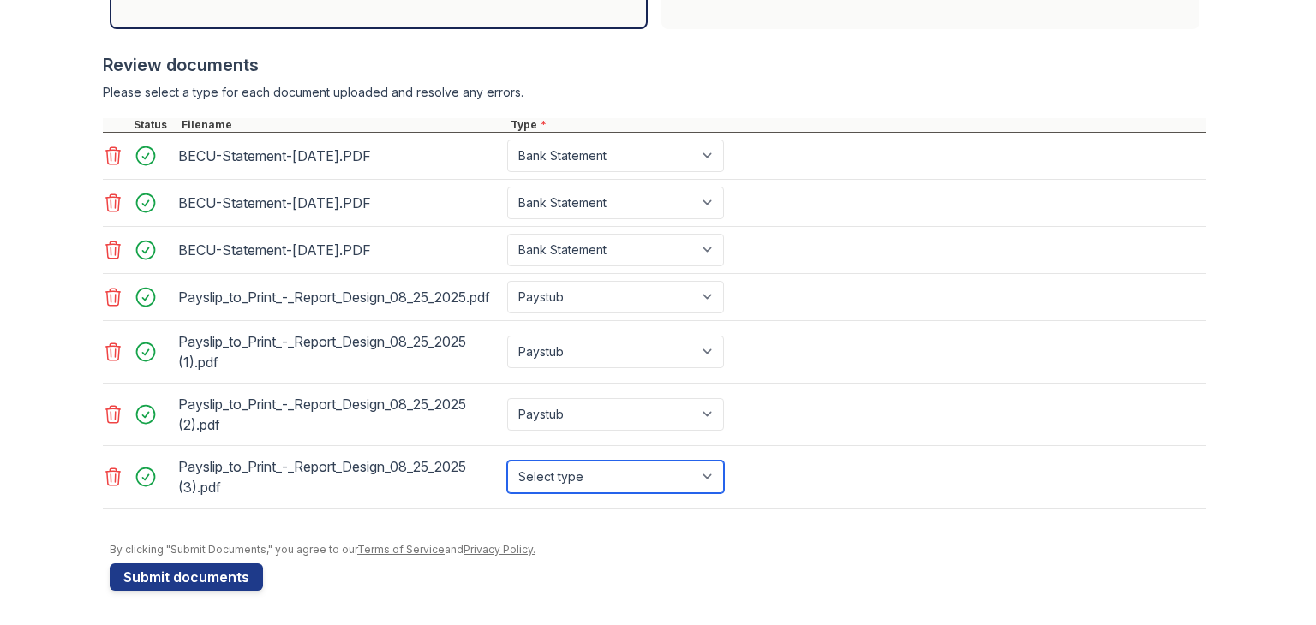
click at [573, 468] on select "Select type Paystub Bank Statement Offer Letter Tax Documents Benefit Award Let…" at bounding box center [615, 477] width 217 height 33
select select "paystub"
click at [507, 461] on select "Select type Paystub Bank Statement Offer Letter Tax Documents Benefit Award Let…" at bounding box center [615, 477] width 217 height 33
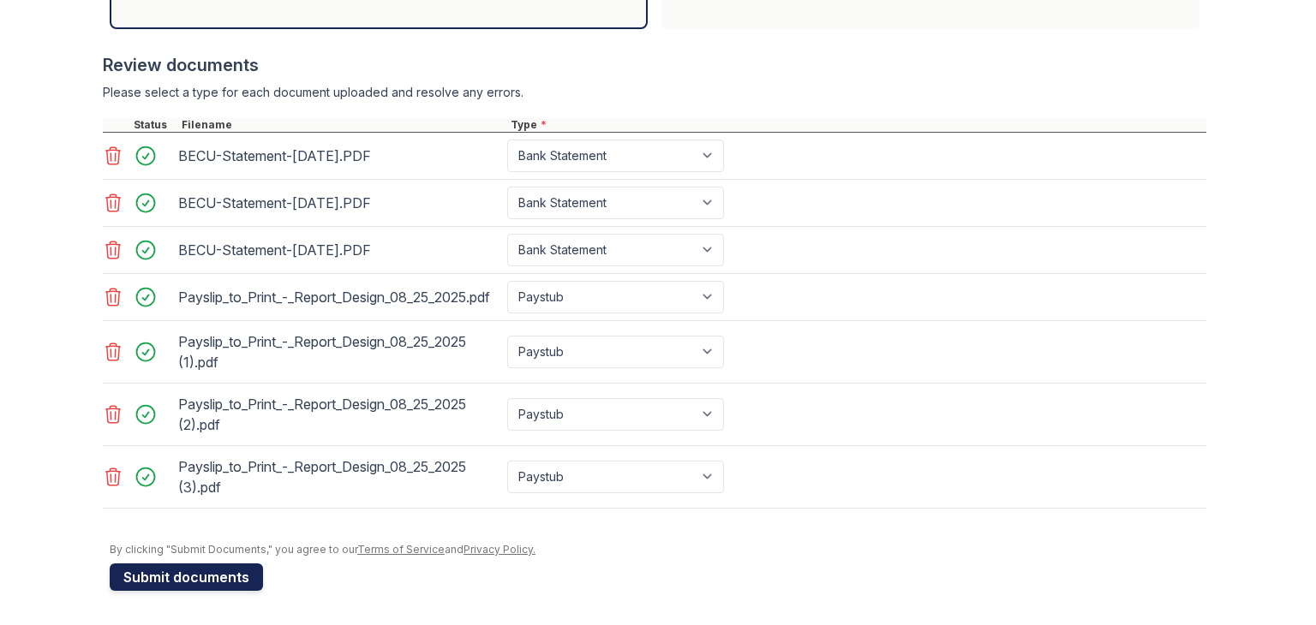
click at [170, 569] on button "Submit documents" at bounding box center [186, 577] width 153 height 27
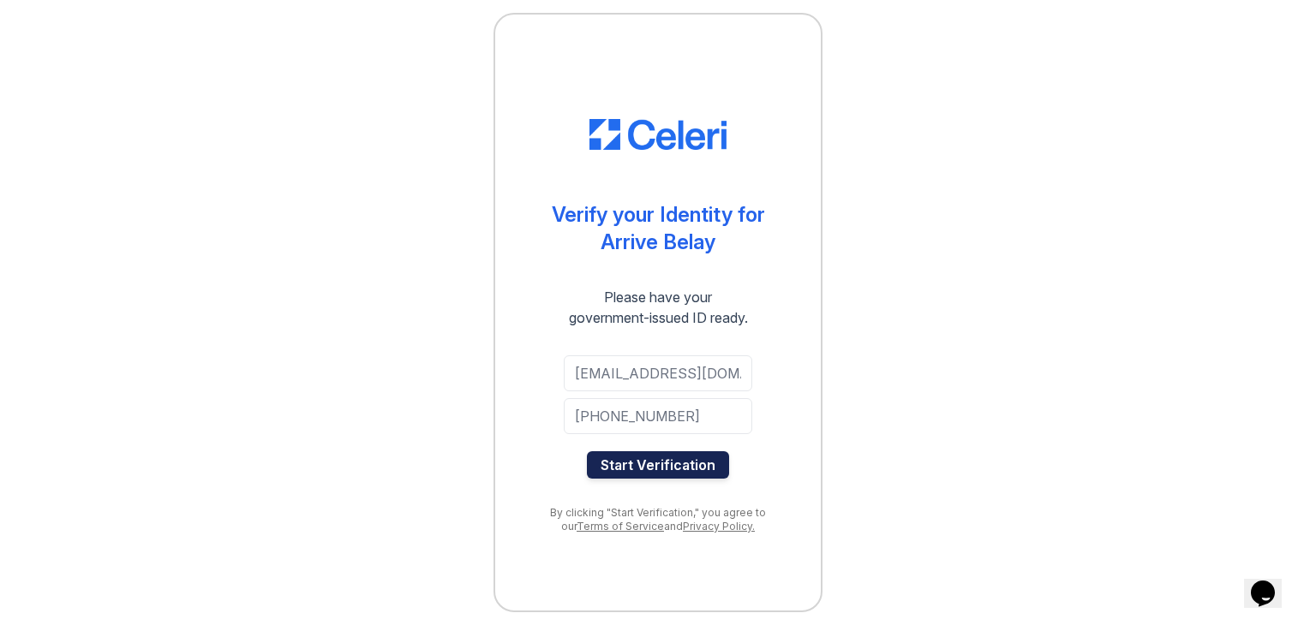
click at [668, 470] on button "Start Verification" at bounding box center [658, 464] width 142 height 27
